Goal: Task Accomplishment & Management: Use online tool/utility

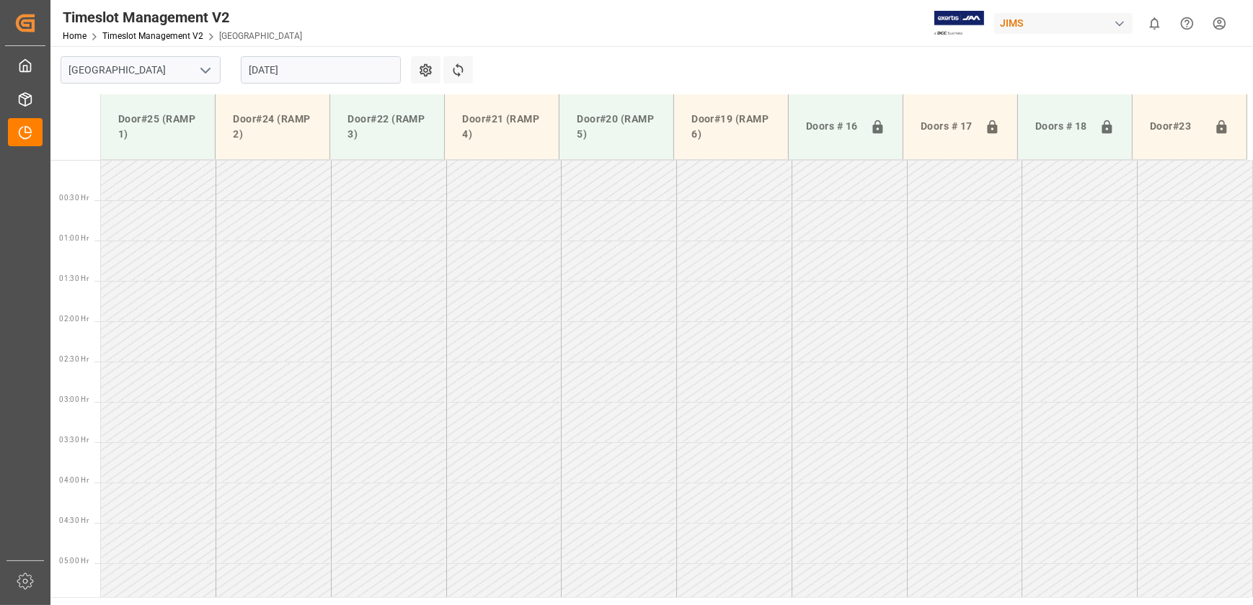
scroll to position [404, 0]
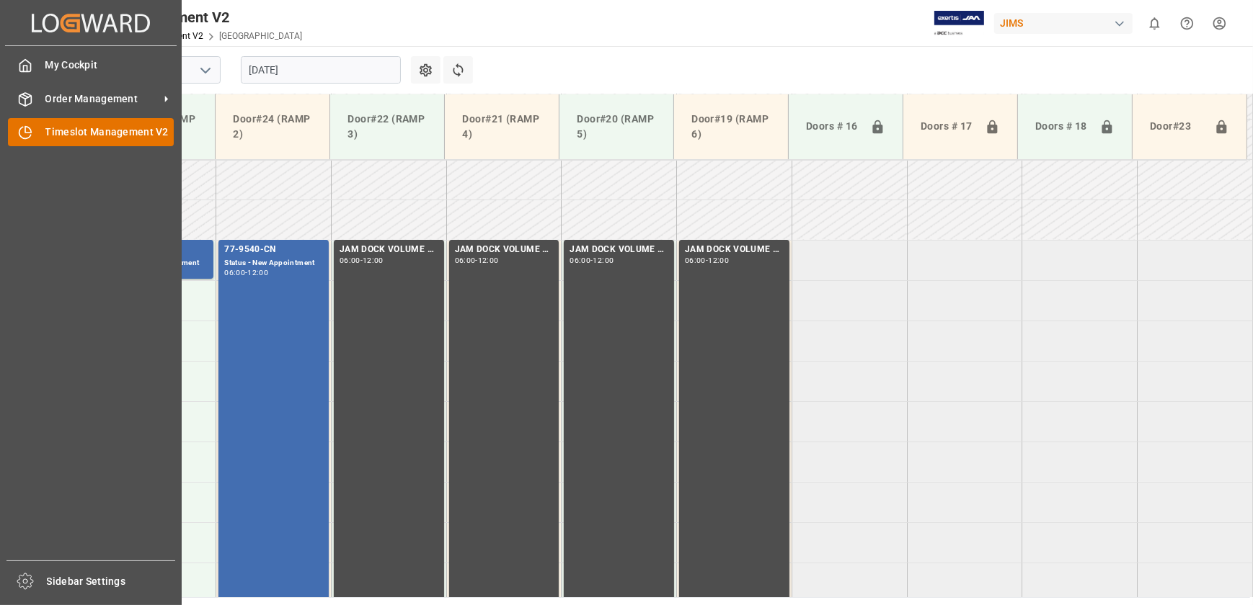
click at [27, 133] on icon at bounding box center [28, 130] width 6 height 6
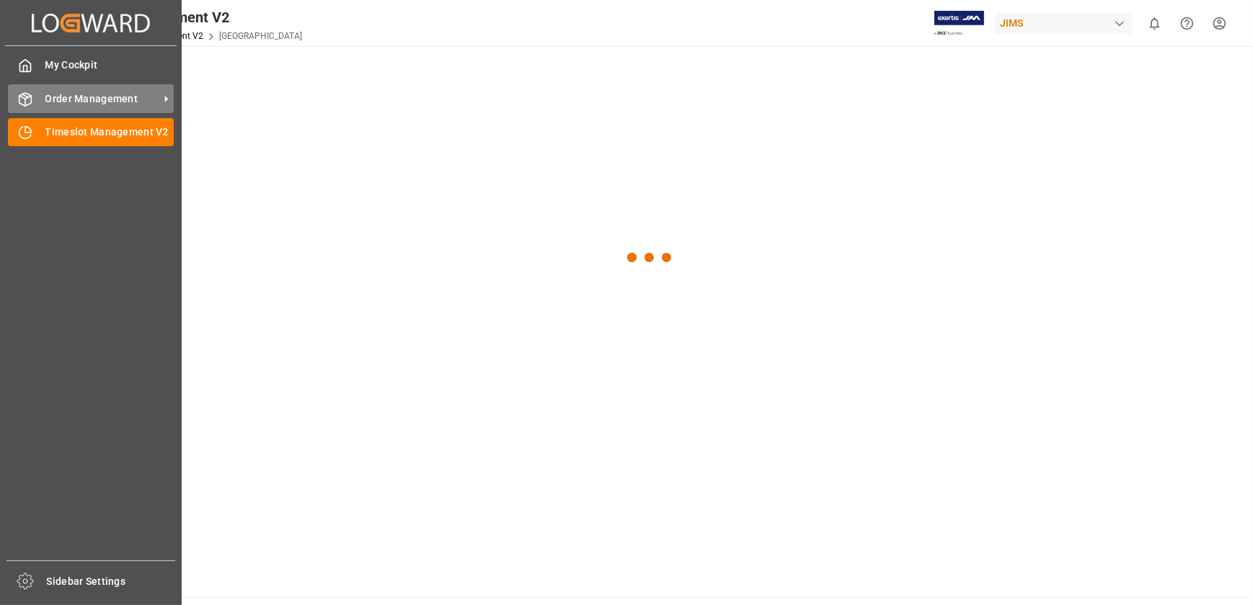
click at [45, 103] on span "Order Management" at bounding box center [102, 99] width 114 height 15
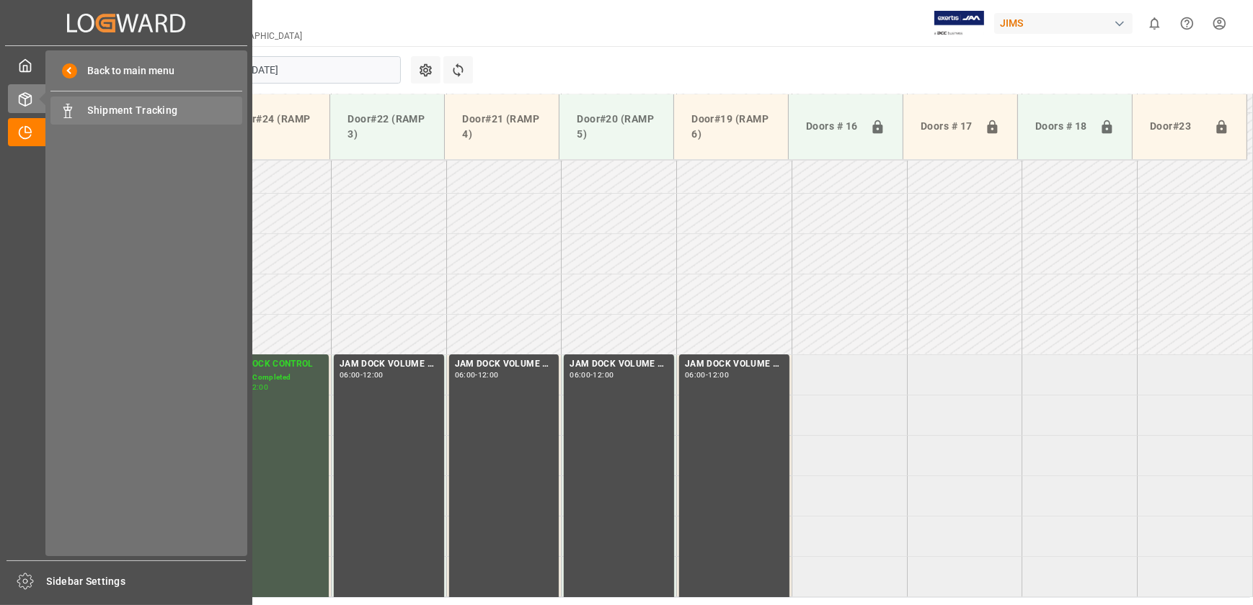
click at [170, 108] on span "Shipment Tracking" at bounding box center [165, 110] width 155 height 15
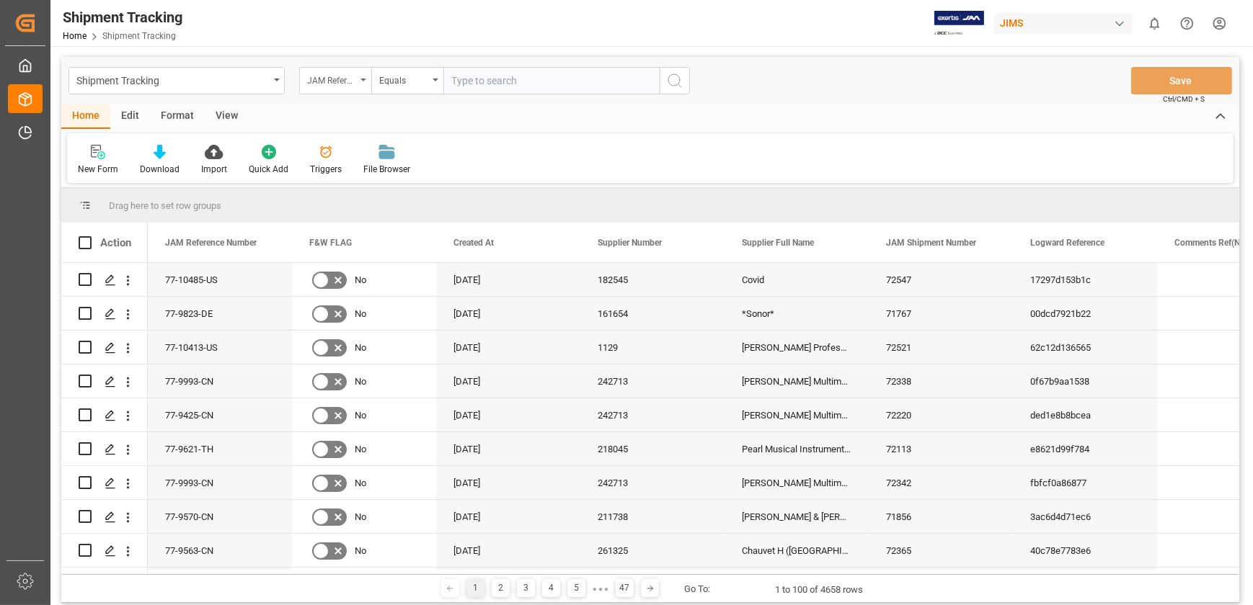
click at [364, 79] on icon "open menu" at bounding box center [363, 80] width 6 height 3
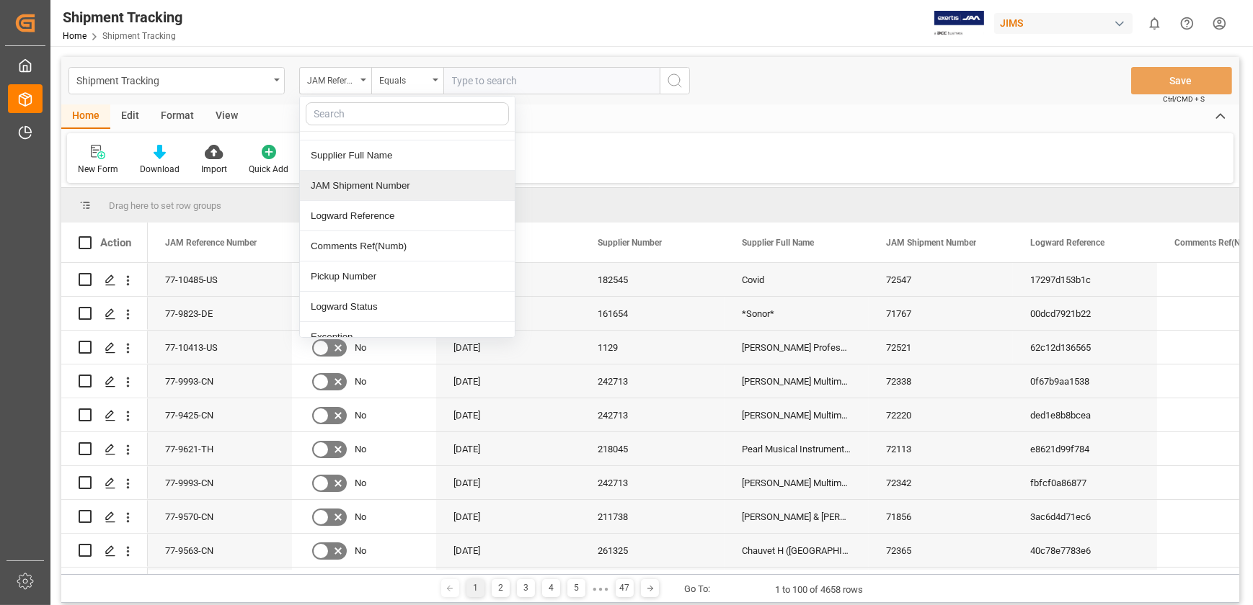
scroll to position [327, 0]
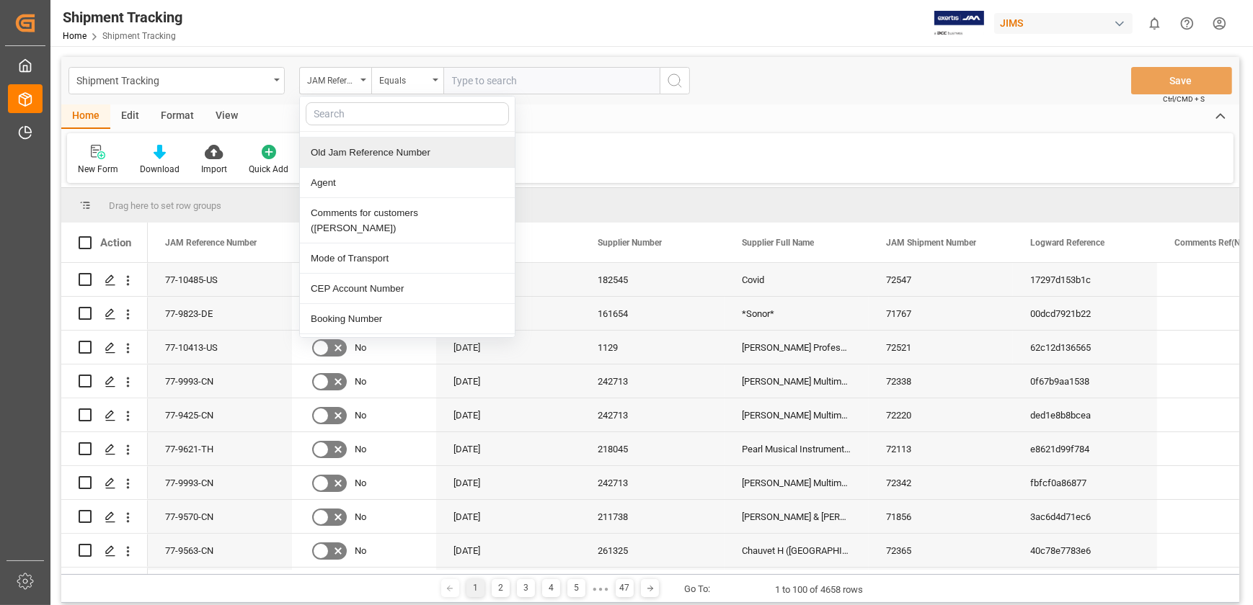
click at [399, 107] on input "text" at bounding box center [407, 113] width 203 height 23
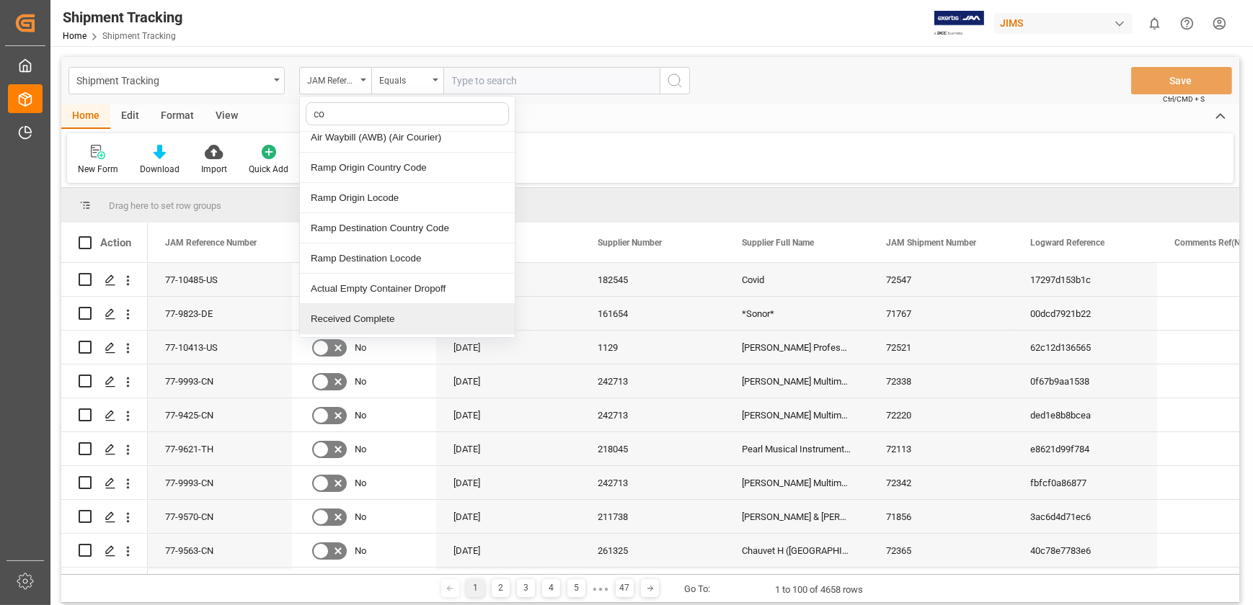
scroll to position [0, 0]
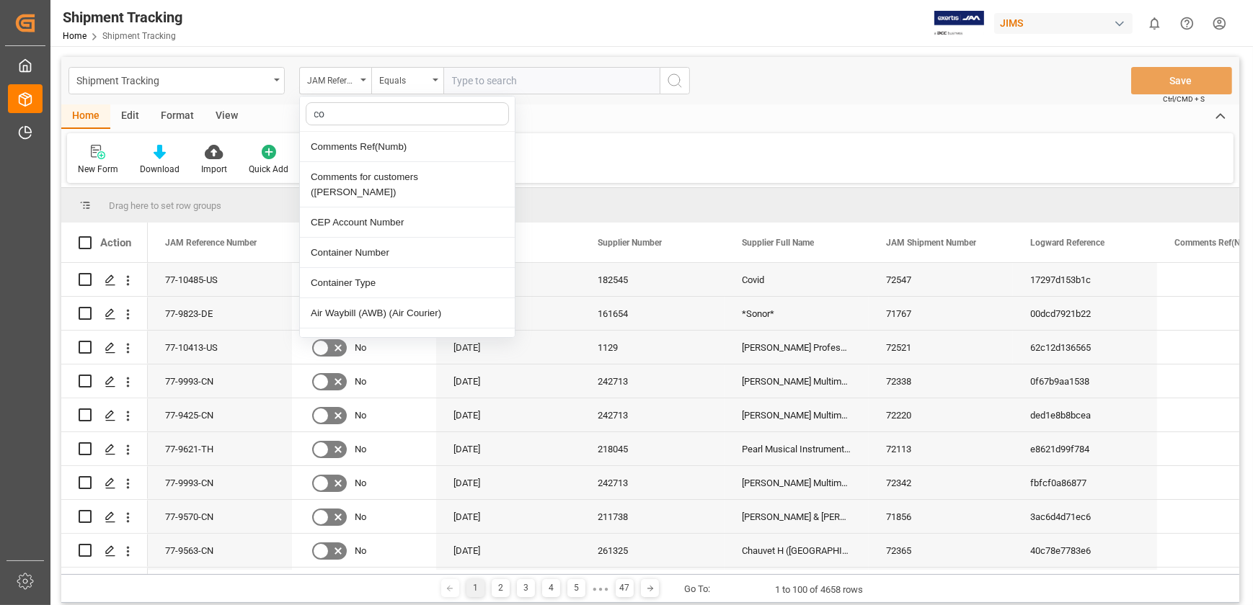
type input "con"
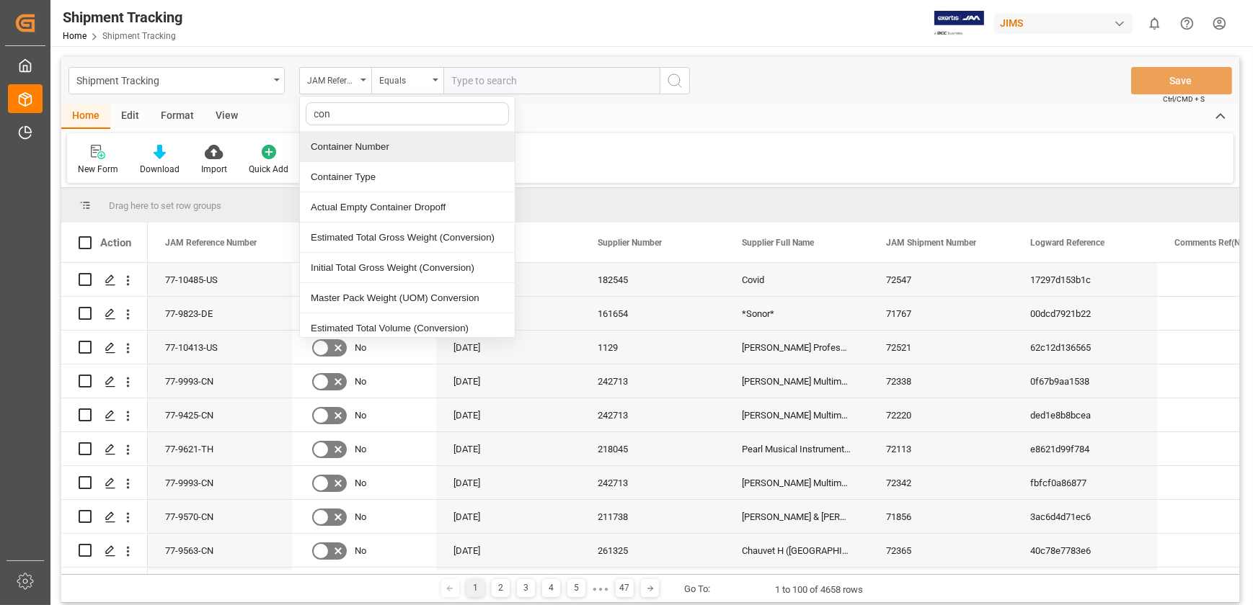
click at [378, 153] on div "Container Number" at bounding box center [407, 147] width 215 height 30
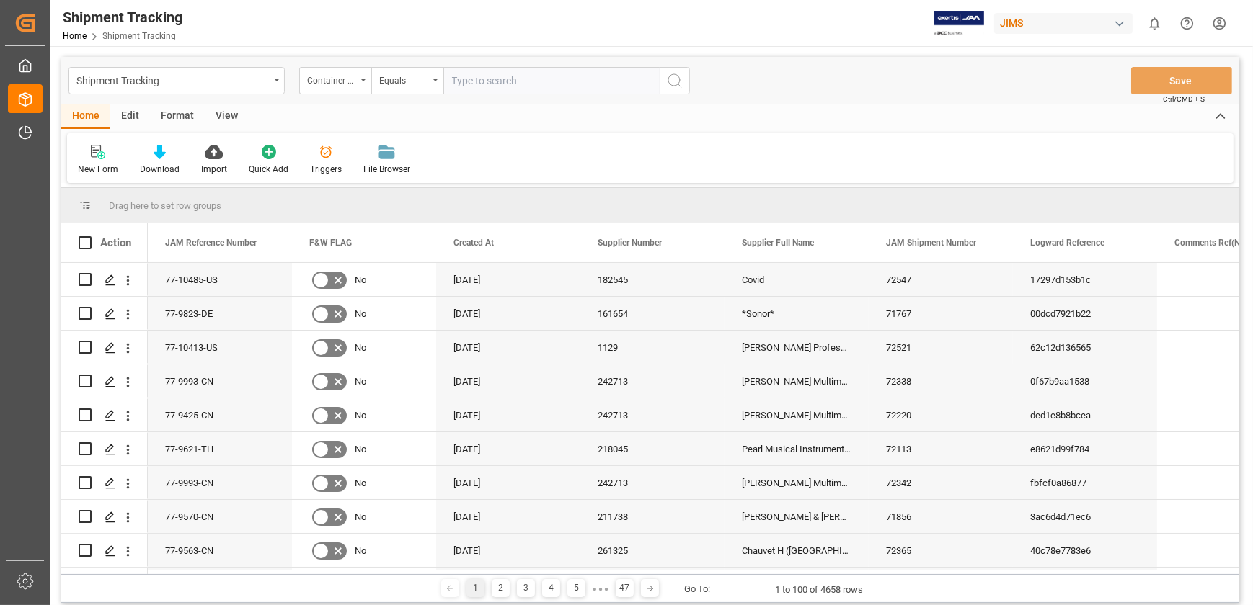
click at [516, 86] on input "text" at bounding box center [551, 80] width 216 height 27
paste input "TGBU9962340"
type input "TGBU9962340"
click at [684, 74] on button "search button" at bounding box center [674, 80] width 30 height 27
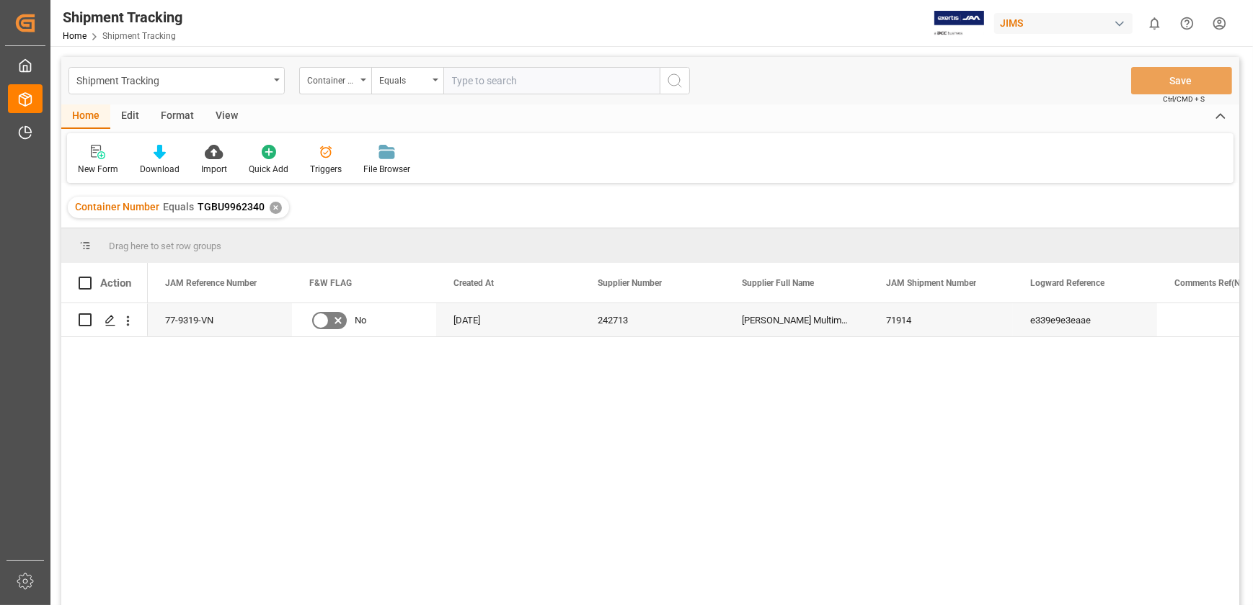
click at [218, 119] on div "View" at bounding box center [227, 117] width 44 height 25
click at [108, 156] on div "Default" at bounding box center [92, 160] width 50 height 32
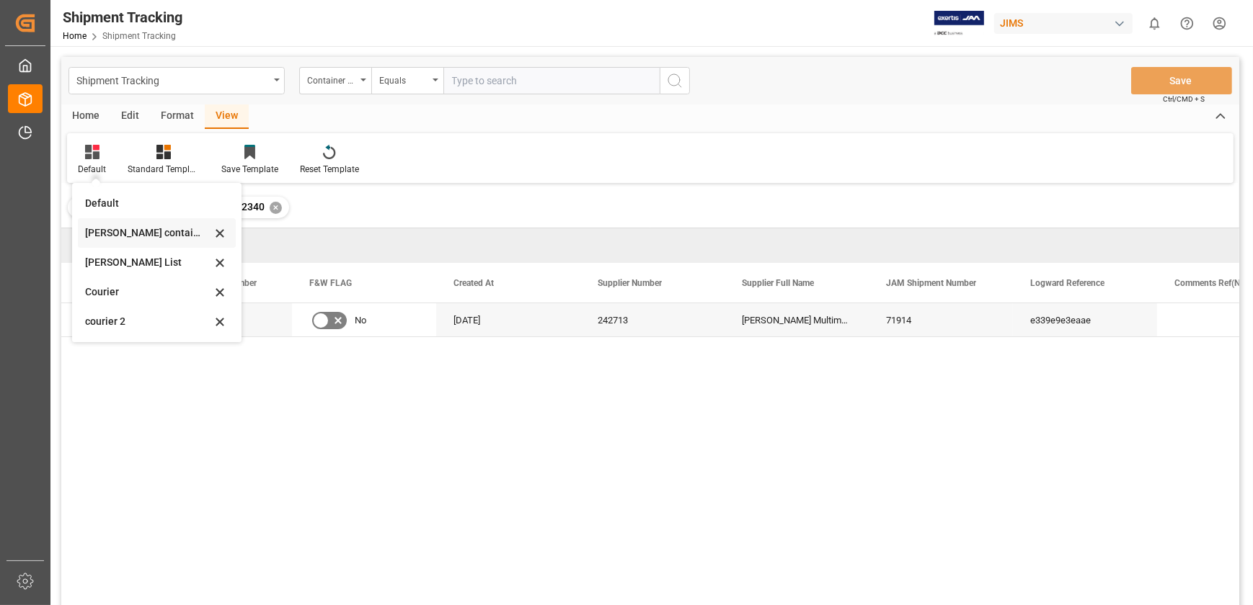
click at [126, 239] on div "[PERSON_NAME] containers" at bounding box center [148, 233] width 126 height 15
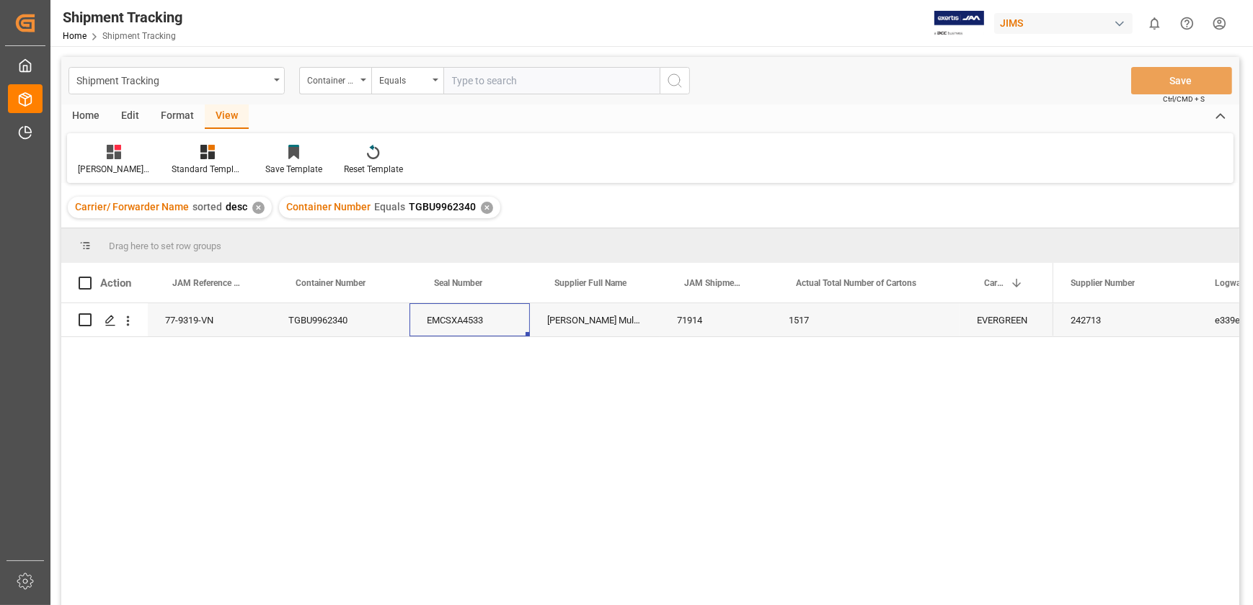
click at [476, 324] on div "EMCSXA4533" at bounding box center [469, 319] width 120 height 33
click at [432, 319] on div "EMCSXA4533" at bounding box center [469, 319] width 120 height 33
